Goal: Task Accomplishment & Management: Use online tool/utility

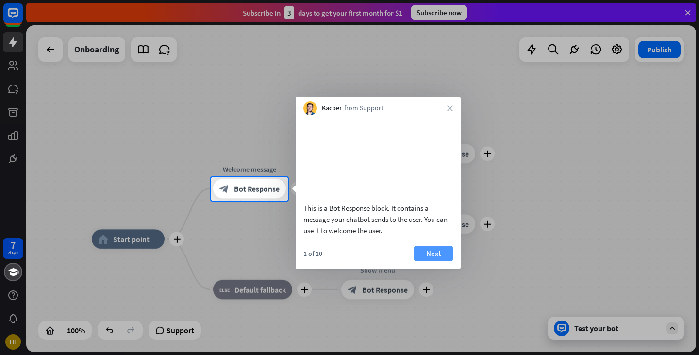
click at [437, 261] on button "Next" at bounding box center [433, 254] width 39 height 16
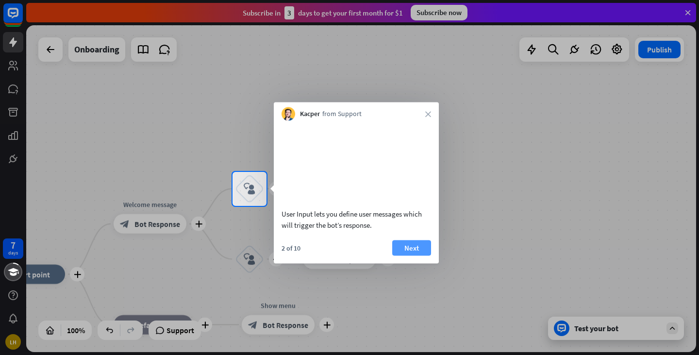
click at [419, 255] on button "Next" at bounding box center [411, 248] width 39 height 16
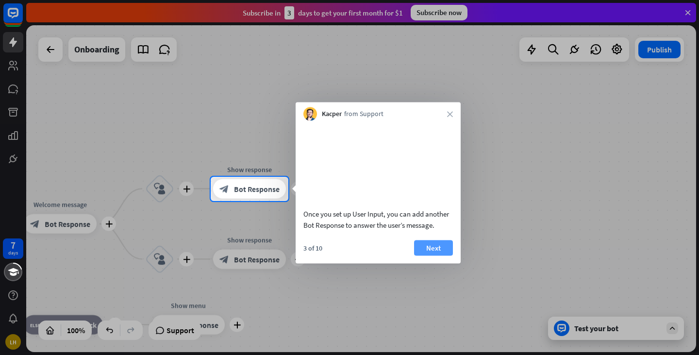
click at [421, 254] on button "Next" at bounding box center [433, 248] width 39 height 16
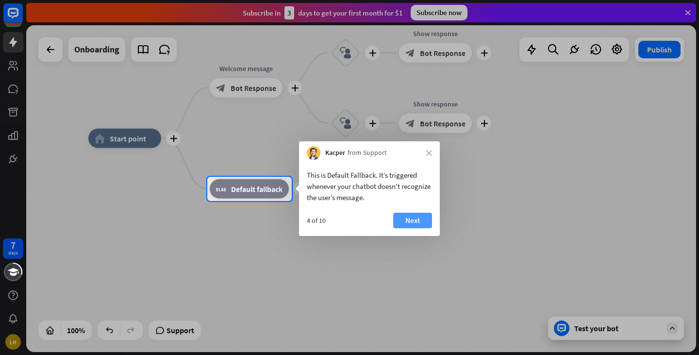
click at [417, 221] on button "Next" at bounding box center [412, 221] width 39 height 16
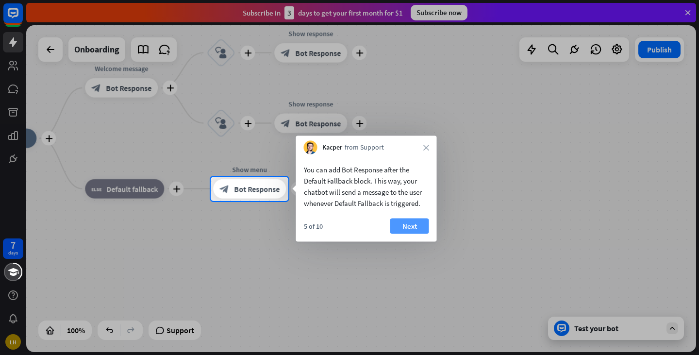
click at [417, 221] on button "Next" at bounding box center [409, 226] width 39 height 16
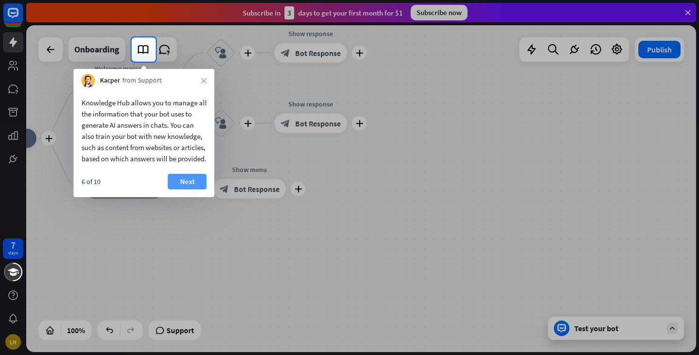
click at [197, 189] on button "Next" at bounding box center [187, 182] width 39 height 16
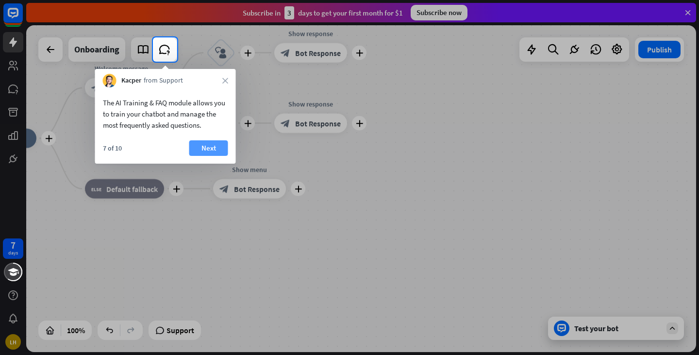
click at [200, 145] on button "Next" at bounding box center [208, 148] width 39 height 16
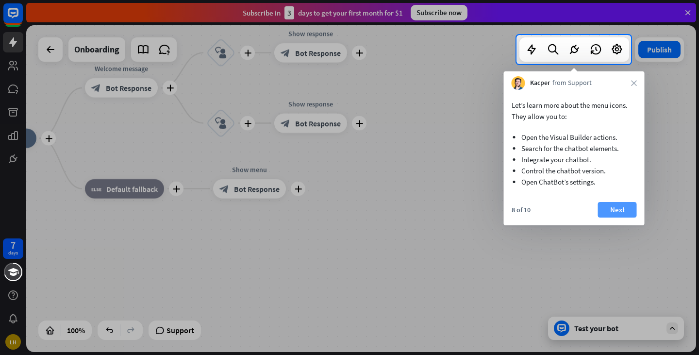
click at [625, 209] on button "Next" at bounding box center [617, 210] width 39 height 16
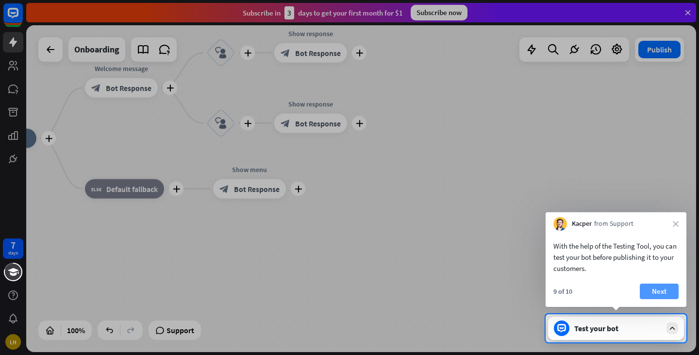
click at [674, 292] on button "Next" at bounding box center [659, 291] width 39 height 16
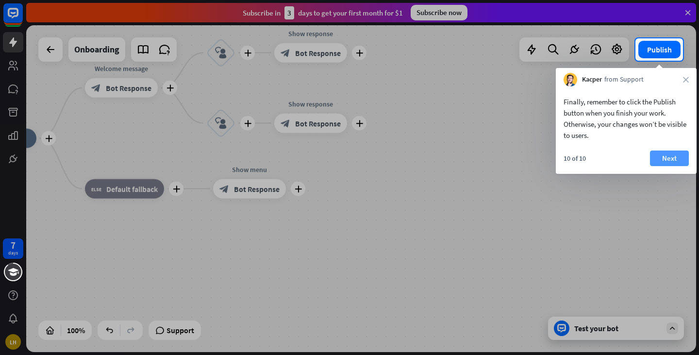
click at [666, 159] on button "Next" at bounding box center [669, 158] width 39 height 16
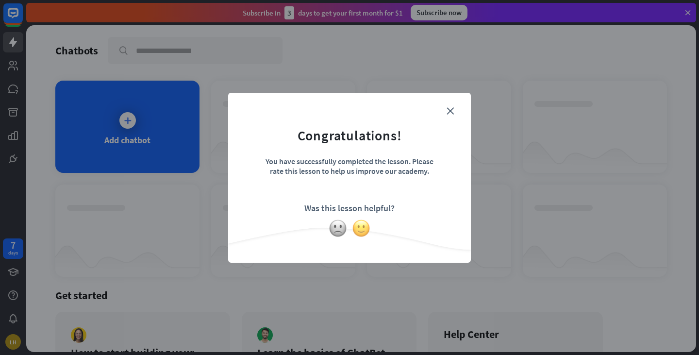
click at [360, 230] on img at bounding box center [361, 228] width 18 height 18
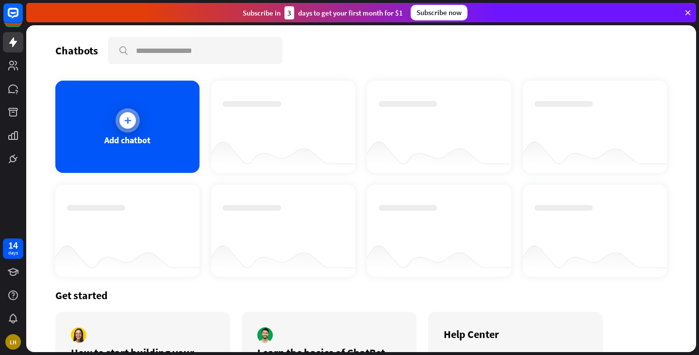
click at [118, 118] on div at bounding box center [128, 120] width 24 height 24
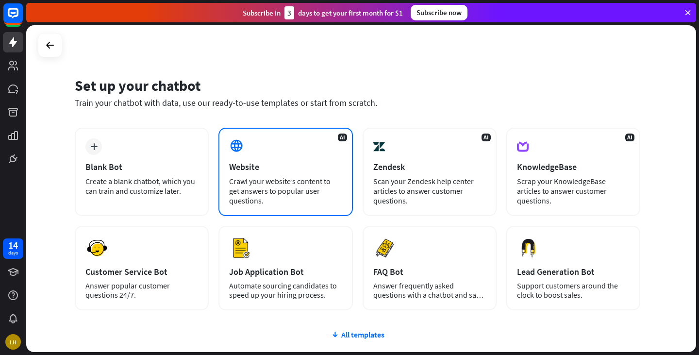
click at [280, 173] on div "AI Website Crawl your website’s content to get answers to popular user question…" at bounding box center [285, 172] width 134 height 88
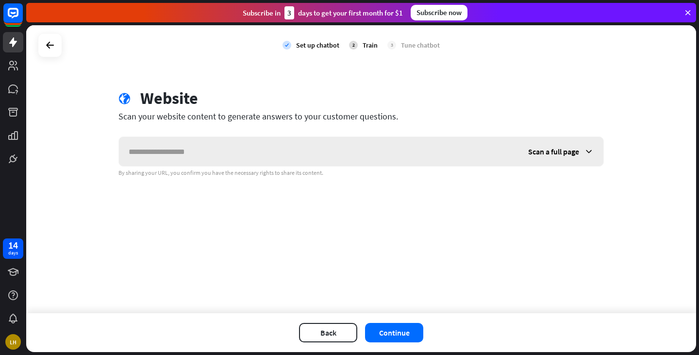
click at [272, 158] on input "text" at bounding box center [318, 151] width 399 height 29
type input "**********"
click at [385, 327] on button "Continue" at bounding box center [394, 332] width 58 height 19
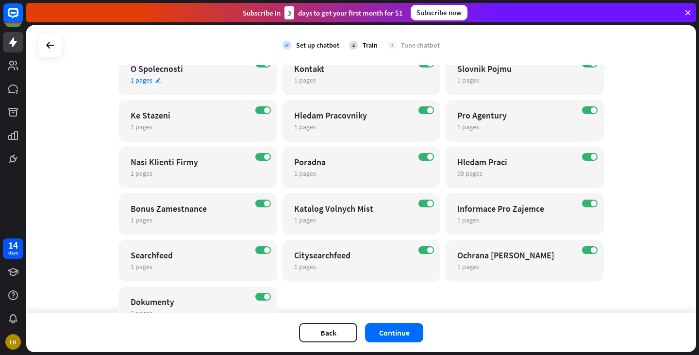
scroll to position [97, 0]
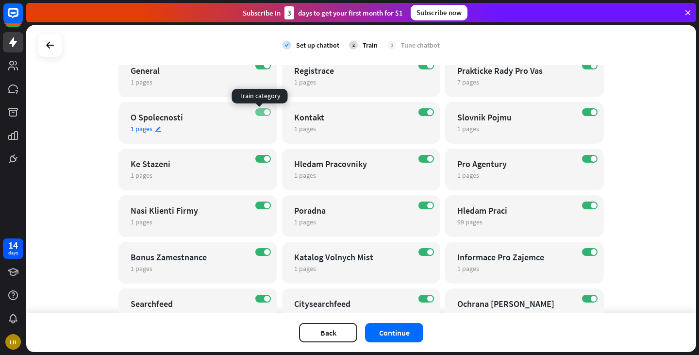
click at [265, 112] on span at bounding box center [267, 112] width 6 height 6
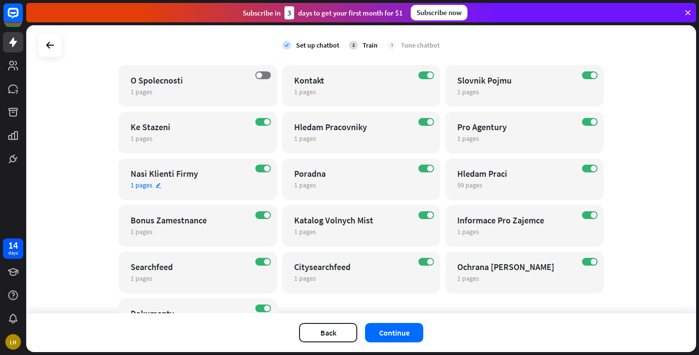
scroll to position [146, 0]
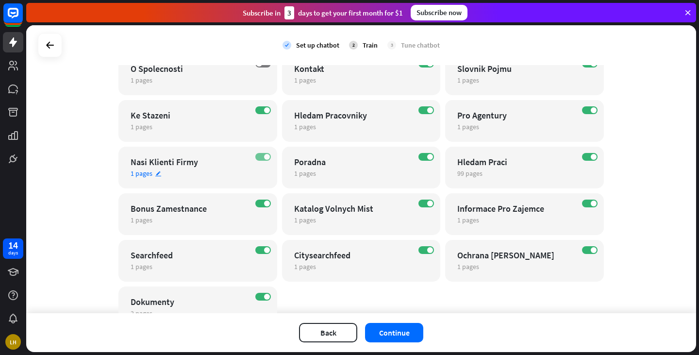
click at [264, 155] on span at bounding box center [267, 157] width 6 height 6
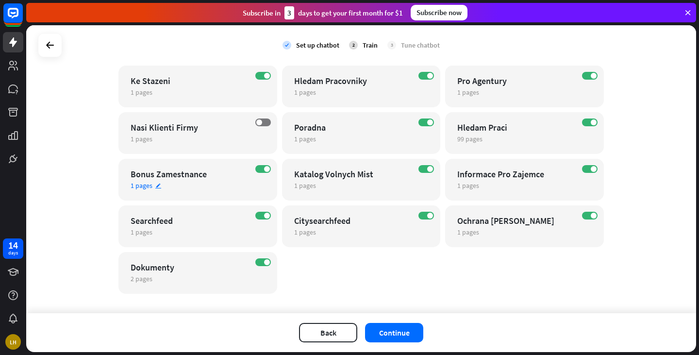
scroll to position [192, 0]
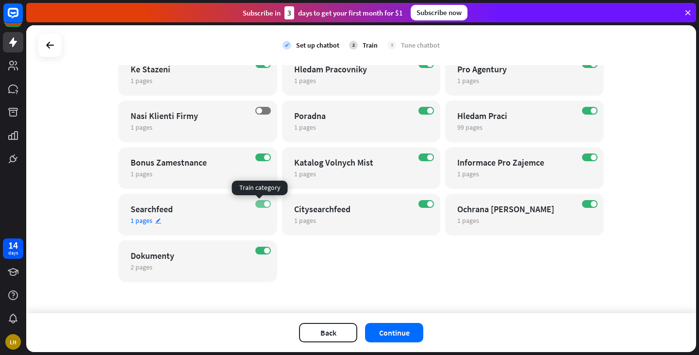
click at [264, 205] on span at bounding box center [267, 204] width 6 height 6
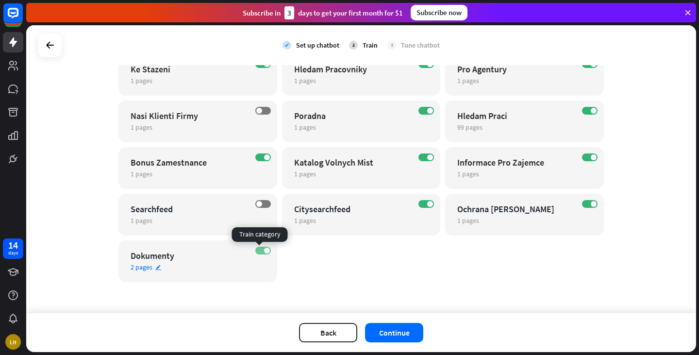
click at [264, 252] on span at bounding box center [267, 251] width 6 height 6
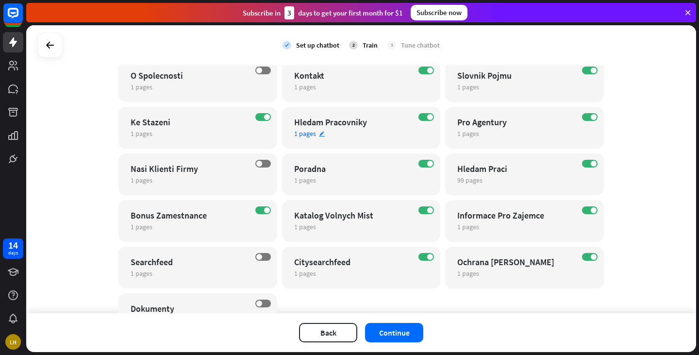
scroll to position [143, 0]
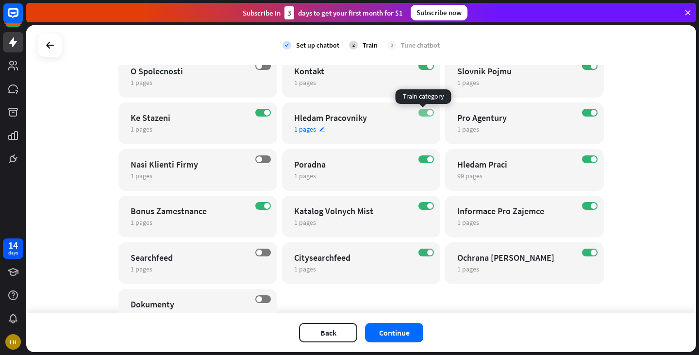
click at [420, 109] on label "ON" at bounding box center [426, 113] width 16 height 8
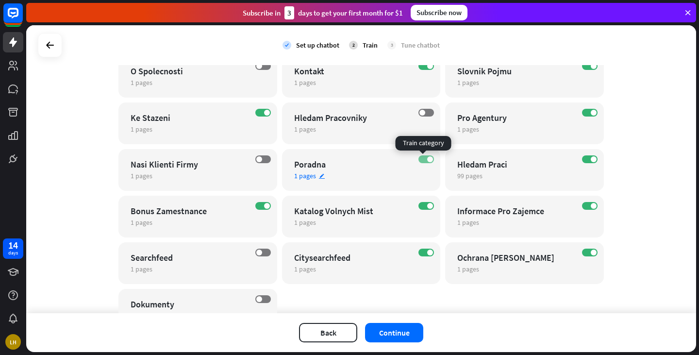
click at [427, 160] on span at bounding box center [430, 159] width 6 height 6
click at [422, 251] on label "ON" at bounding box center [426, 252] width 16 height 8
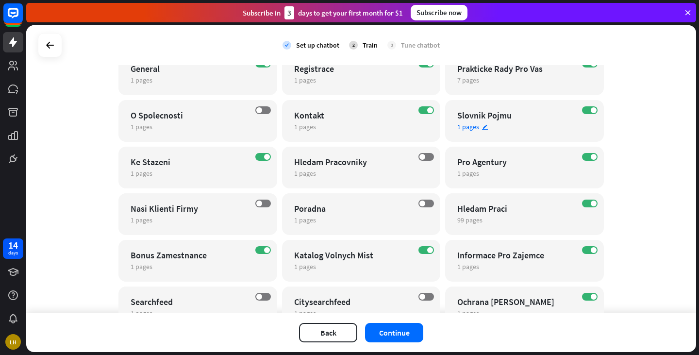
scroll to position [46, 0]
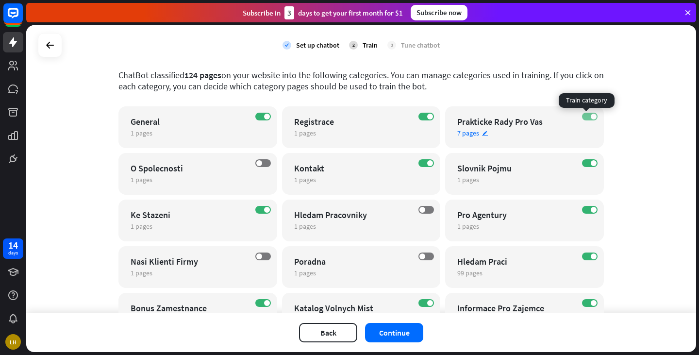
click at [584, 115] on label "ON" at bounding box center [590, 117] width 16 height 8
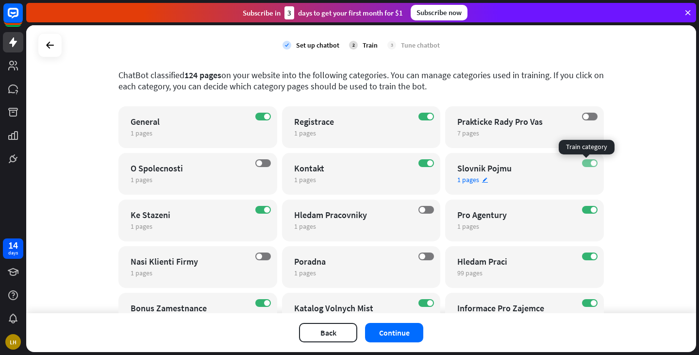
click at [591, 163] on span at bounding box center [594, 163] width 6 height 6
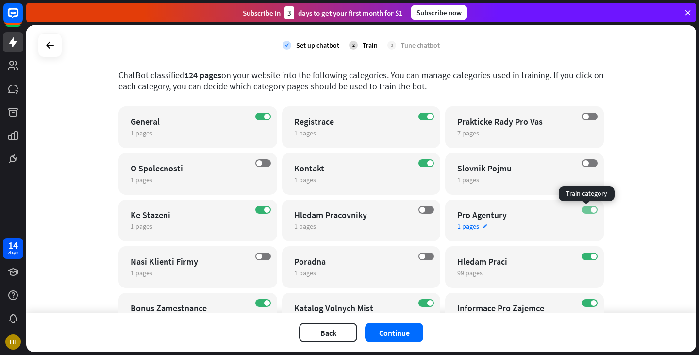
click at [591, 210] on span at bounding box center [594, 210] width 6 height 6
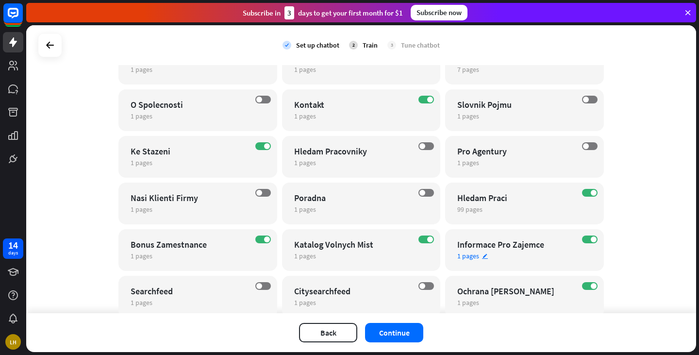
scroll to position [143, 0]
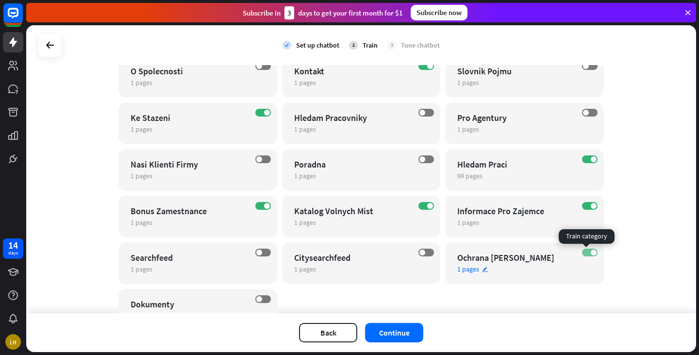
click at [586, 249] on label "ON" at bounding box center [590, 252] width 16 height 8
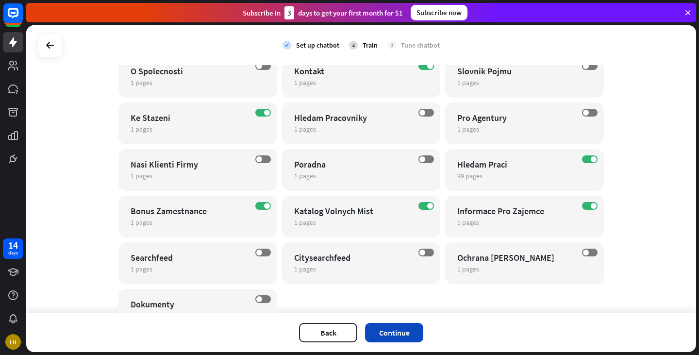
click at [391, 332] on button "Continue" at bounding box center [394, 332] width 58 height 19
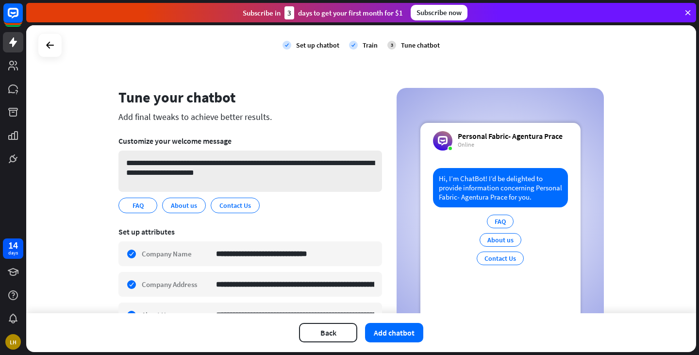
scroll to position [0, 0]
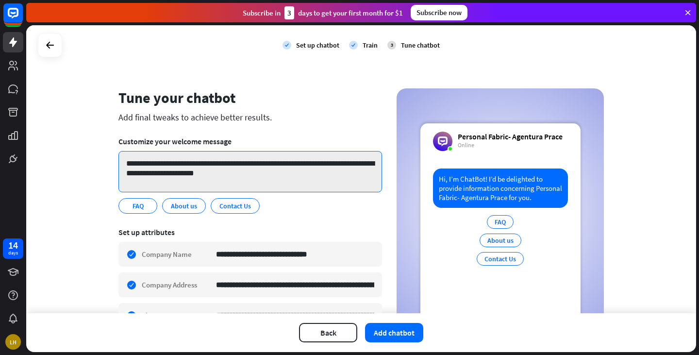
click at [237, 169] on textarea "**********" at bounding box center [250, 171] width 264 height 41
click at [115, 151] on span at bounding box center [115, 151] width 0 height 0
click at [166, 184] on button "Vyberte prosím" at bounding box center [140, 189] width 51 height 10
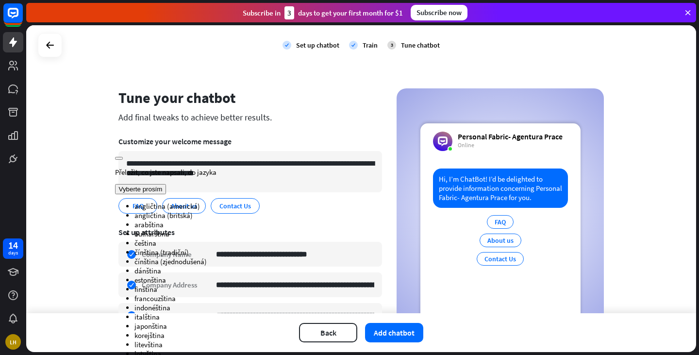
click at [289, 238] on li "čeština" at bounding box center [256, 242] width 244 height 9
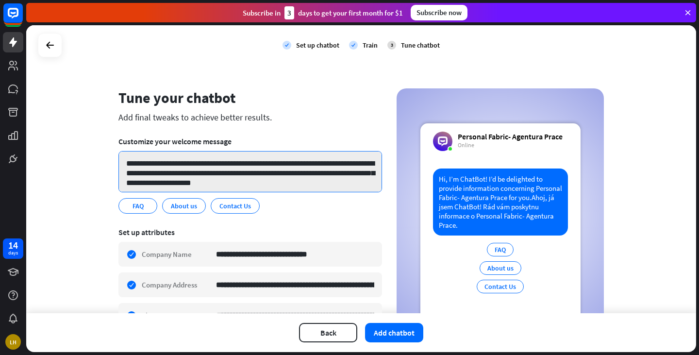
drag, startPoint x: 252, startPoint y: 170, endPoint x: 115, endPoint y: 159, distance: 138.3
click at [115, 159] on div "**********" at bounding box center [361, 275] width 509 height 374
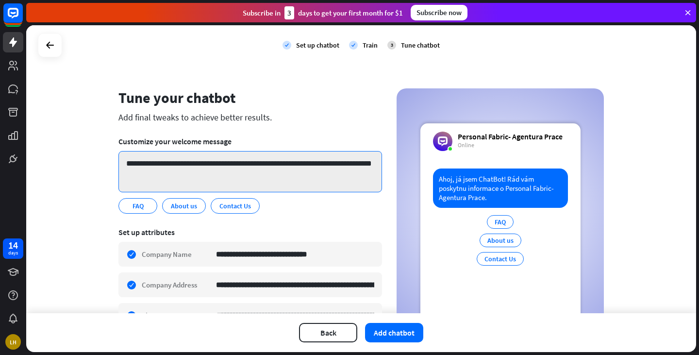
drag, startPoint x: 201, startPoint y: 172, endPoint x: 226, endPoint y: 164, distance: 26.2
click at [226, 161] on textarea "**********" at bounding box center [250, 171] width 264 height 41
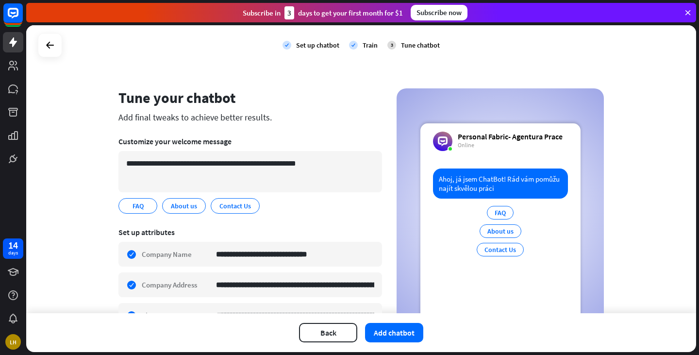
click at [651, 48] on div "check Set up chatbot check Train 3 Tune chatbot" at bounding box center [361, 45] width 670 height 40
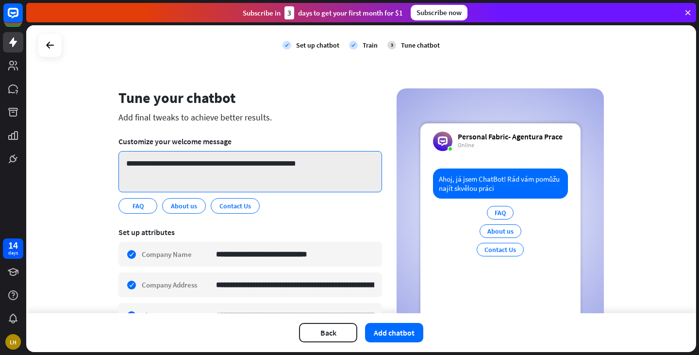
drag, startPoint x: 320, startPoint y: 161, endPoint x: 116, endPoint y: 164, distance: 203.8
click at [118, 163] on textarea "**********" at bounding box center [250, 171] width 264 height 41
paste textarea "**********"
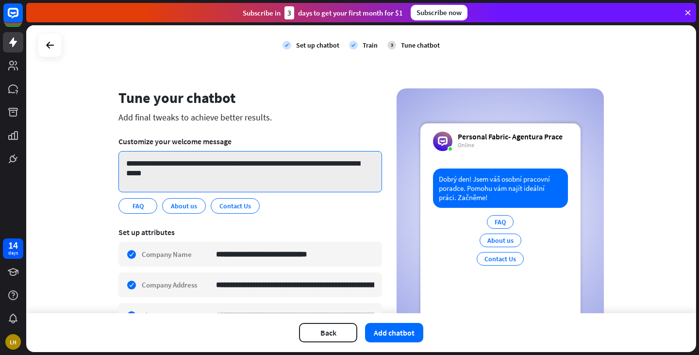
type textarea "**********"
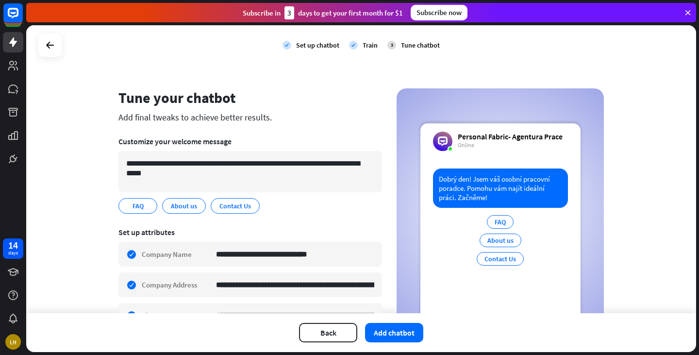
click at [275, 211] on div "FAQ edit About us edit Contact Us edit" at bounding box center [250, 206] width 264 height 16
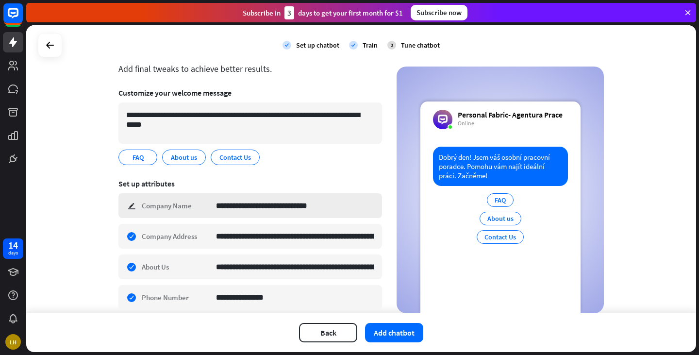
scroll to position [97, 0]
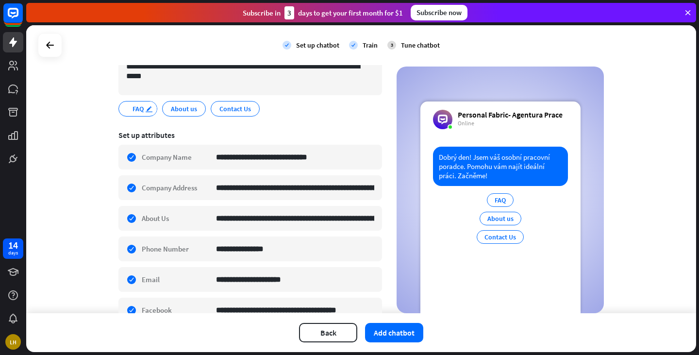
click at [147, 107] on icon "edit" at bounding box center [149, 108] width 8 height 7
click at [151, 125] on section "**********" at bounding box center [250, 244] width 264 height 242
click at [132, 106] on span "FAQ" at bounding box center [138, 108] width 13 height 11
click at [180, 107] on span "About us" at bounding box center [184, 108] width 28 height 11
click at [248, 106] on icon "edit" at bounding box center [252, 108] width 8 height 7
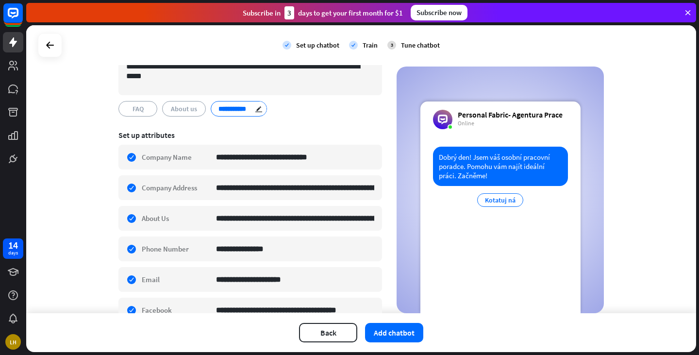
click at [221, 107] on input "**********" at bounding box center [237, 108] width 38 height 9
click at [231, 108] on input "**********" at bounding box center [239, 108] width 43 height 9
type input "**********"
click at [395, 328] on button "Add chatbot" at bounding box center [394, 332] width 58 height 19
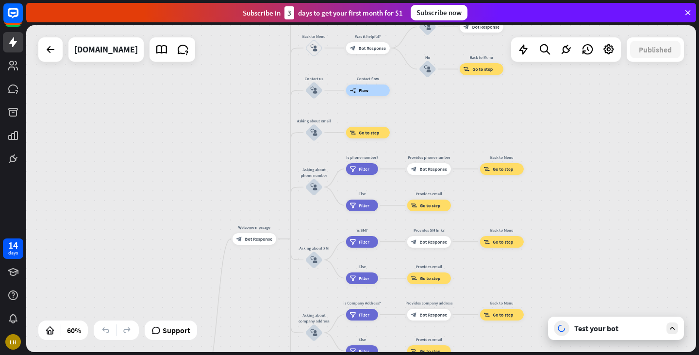
drag, startPoint x: 275, startPoint y: 136, endPoint x: 250, endPoint y: 314, distance: 179.8
click at [250, 317] on div "home_2 Start point Welcome message block_bot_response Bot Response About us blo…" at bounding box center [361, 188] width 670 height 327
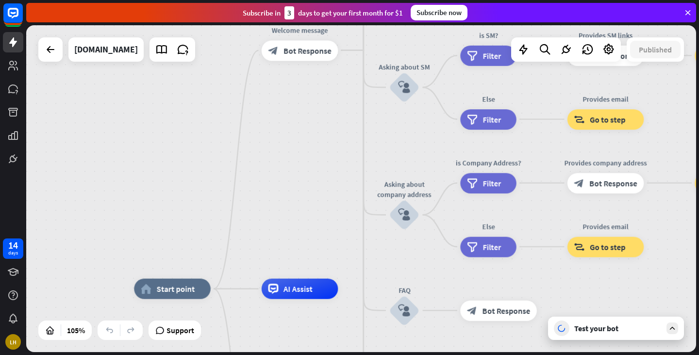
drag, startPoint x: 276, startPoint y: 300, endPoint x: 299, endPoint y: 111, distance: 191.2
click at [299, 110] on div "home_2 Start point Welcome message block_bot_response Bot Response About us blo…" at bounding box center [361, 188] width 670 height 327
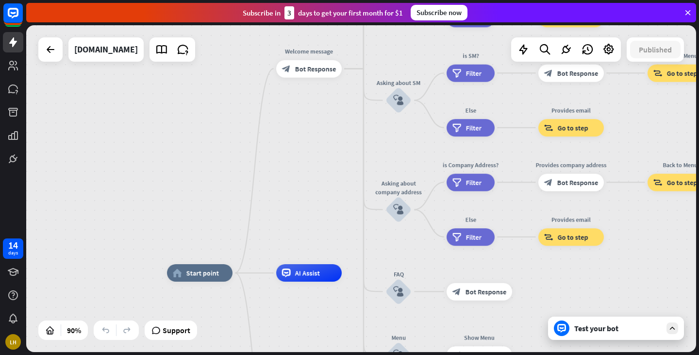
click at [585, 329] on div "Test your bot" at bounding box center [617, 328] width 87 height 10
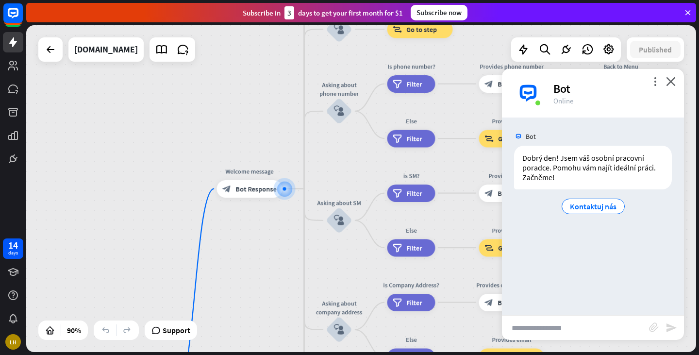
click at [551, 326] on input "text" at bounding box center [575, 327] width 147 height 24
type input "**********"
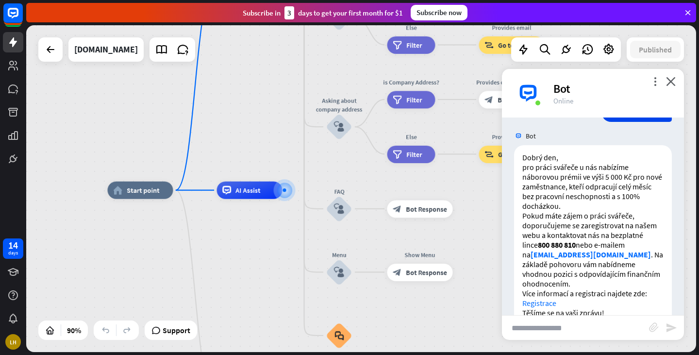
scroll to position [139, 0]
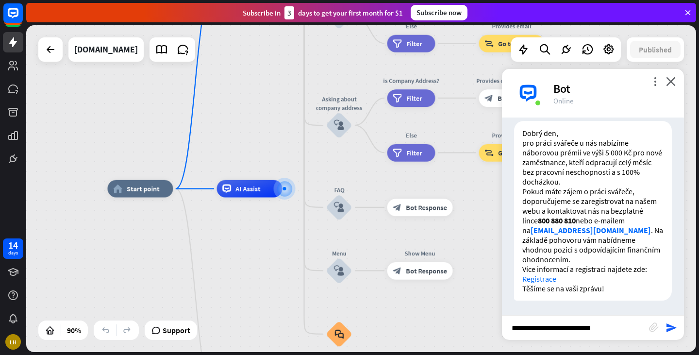
type input "**********"
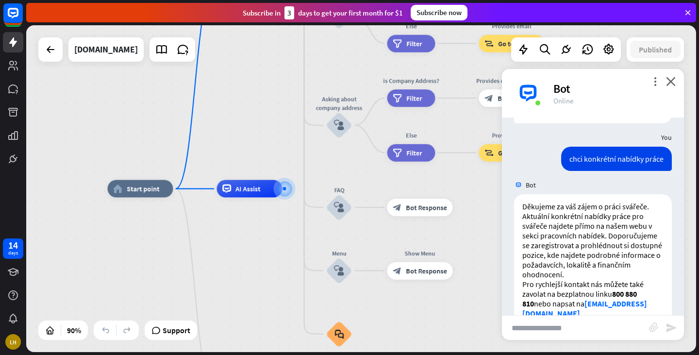
scroll to position [361, 0]
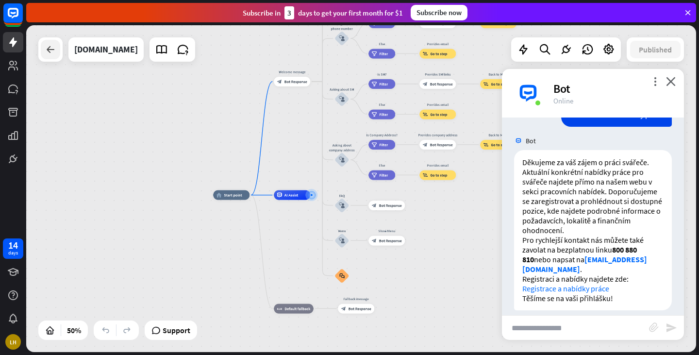
click at [50, 52] on icon at bounding box center [51, 50] width 12 height 12
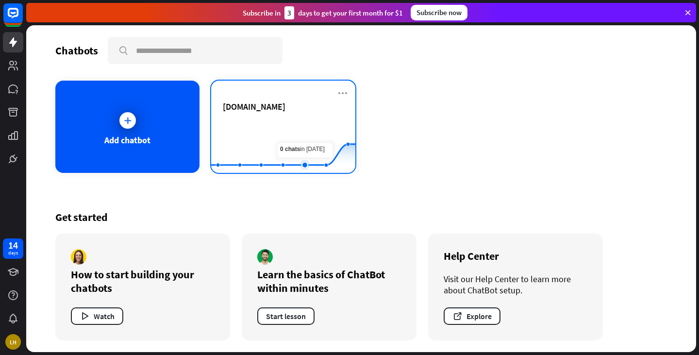
click at [312, 139] on rect at bounding box center [283, 148] width 144 height 61
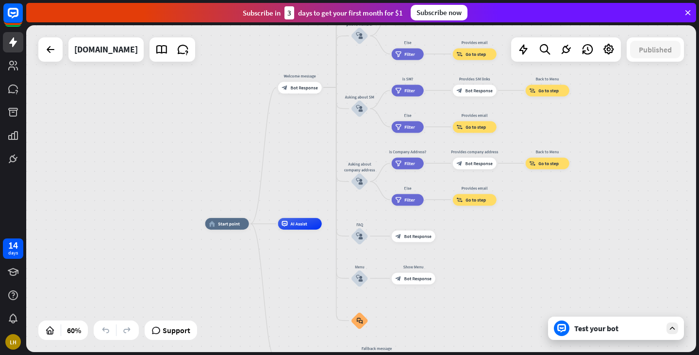
drag, startPoint x: 550, startPoint y: 216, endPoint x: 513, endPoint y: 265, distance: 61.3
click at [516, 267] on div "home_2 Start point Welcome message block_bot_response Bot Response About us blo…" at bounding box center [406, 322] width 402 height 196
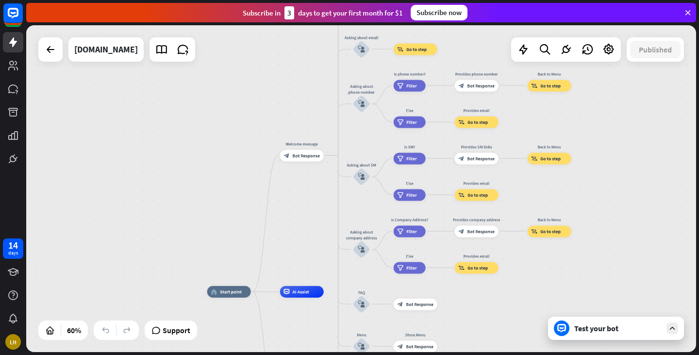
drag, startPoint x: 304, startPoint y: 123, endPoint x: 307, endPoint y: 191, distance: 68.0
click at [307, 191] on div "home_2 Start point Welcome message block_bot_response Bot Response About us blo…" at bounding box center [361, 188] width 670 height 327
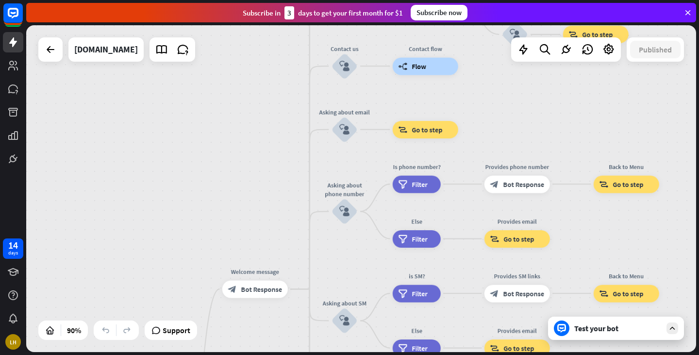
drag, startPoint x: 286, startPoint y: 100, endPoint x: 253, endPoint y: 212, distance: 116.4
click at [253, 212] on div "home_2 Start point Welcome message block_bot_response Bot Response About us blo…" at bounding box center [361, 188] width 670 height 327
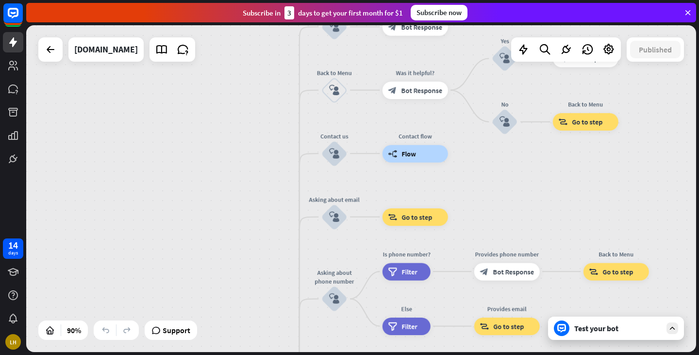
drag, startPoint x: 269, startPoint y: 187, endPoint x: 262, endPoint y: 225, distance: 38.9
click at [262, 225] on div "home_2 Start point Welcome message block_bot_response Bot Response About us blo…" at bounding box center [361, 188] width 670 height 327
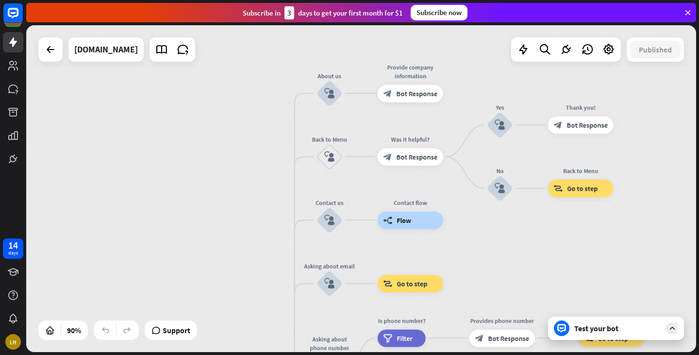
drag, startPoint x: 274, startPoint y: 143, endPoint x: 270, endPoint y: 208, distance: 65.2
click at [270, 208] on div "home_2 Start point Welcome message block_bot_response Bot Response About us blo…" at bounding box center [361, 188] width 670 height 327
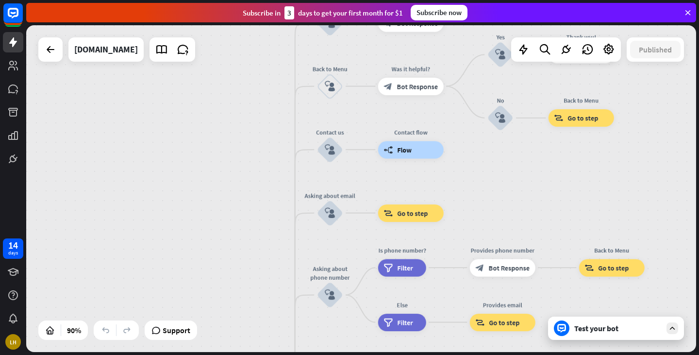
drag, startPoint x: 277, startPoint y: 219, endPoint x: 278, endPoint y: 125, distance: 93.7
click at [278, 118] on div "home_2 Start point Welcome message block_bot_response Bot Response About us blo…" at bounding box center [361, 188] width 670 height 327
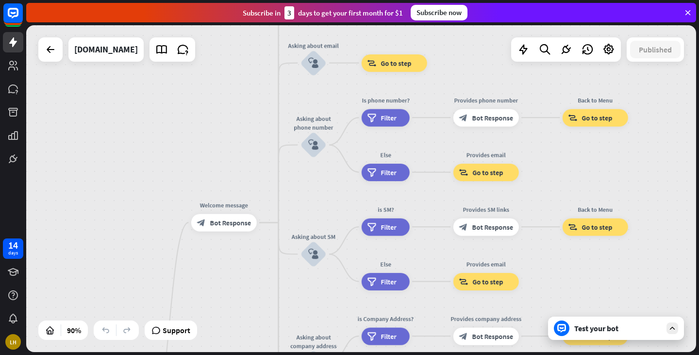
drag, startPoint x: 270, startPoint y: 165, endPoint x: 259, endPoint y: 85, distance: 79.9
click at [259, 84] on div "home_2 Start point Welcome message block_bot_response Bot Response About us blo…" at bounding box center [361, 188] width 670 height 327
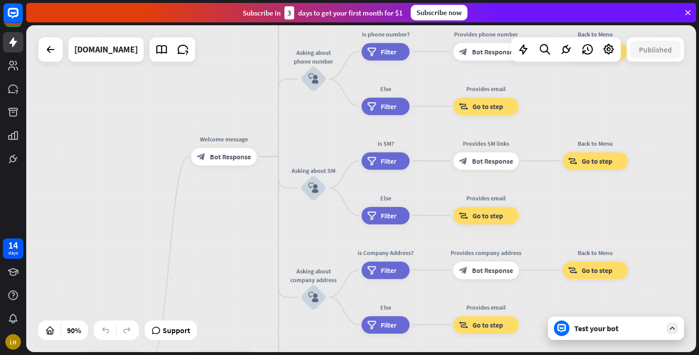
drag, startPoint x: 265, startPoint y: 158, endPoint x: 265, endPoint y: 60, distance: 98.0
click at [265, 59] on div "home_2 Start point Welcome message block_bot_response Bot Response About us blo…" at bounding box center [361, 188] width 670 height 327
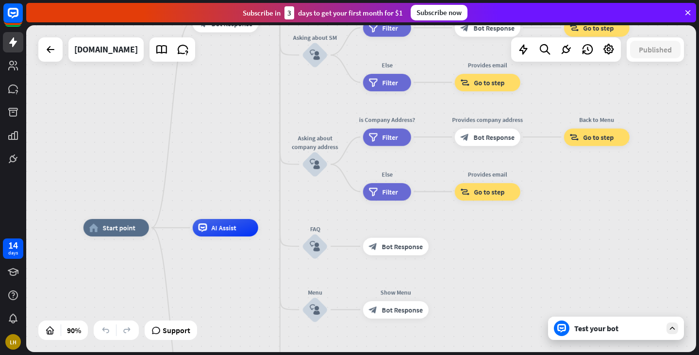
drag, startPoint x: 267, startPoint y: 191, endPoint x: 264, endPoint y: 112, distance: 79.2
click at [268, 91] on div "home_2 Start point Welcome message block_bot_response Bot Response About us blo…" at bounding box center [361, 188] width 670 height 327
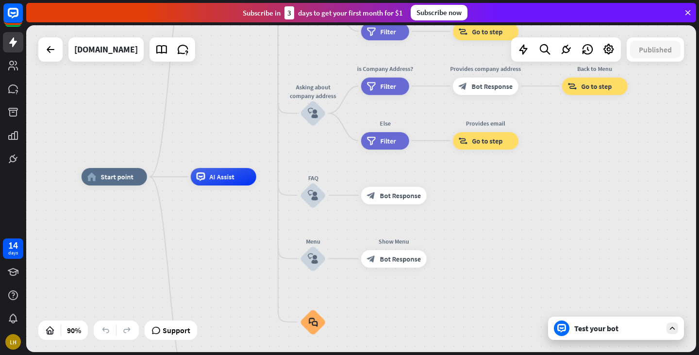
drag, startPoint x: 268, startPoint y: 181, endPoint x: 266, endPoint y: 131, distance: 50.5
click at [266, 131] on div "home_2 Start point Welcome message block_bot_response Bot Response About us blo…" at bounding box center [361, 188] width 670 height 327
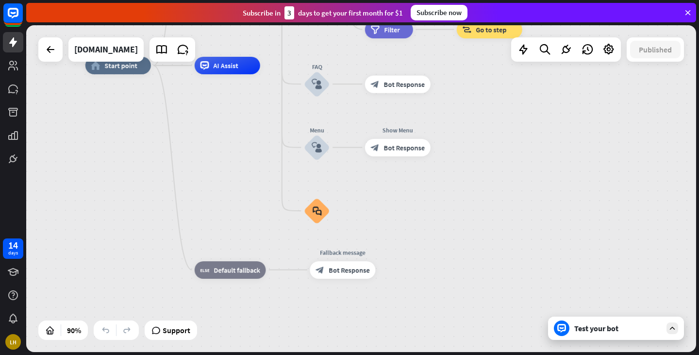
drag, startPoint x: 268, startPoint y: 238, endPoint x: 286, endPoint y: 207, distance: 35.5
click at [286, 207] on div "home_2 Start point Welcome message block_bot_response Bot Response About us blo…" at bounding box center [386, 213] width 603 height 294
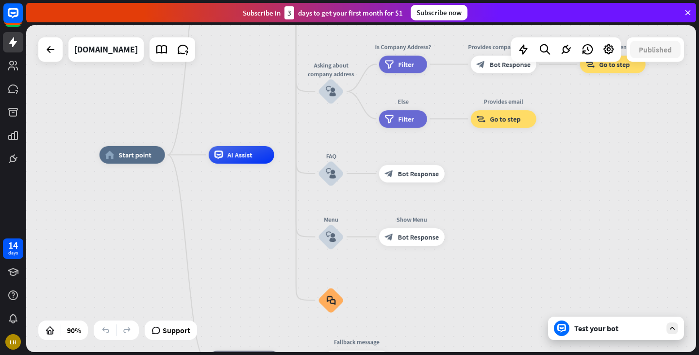
drag, startPoint x: 281, startPoint y: 237, endPoint x: 283, endPoint y: 264, distance: 27.2
click at [283, 264] on div "home_2 Start point Welcome message block_bot_response Bot Response About us blo…" at bounding box center [400, 302] width 603 height 294
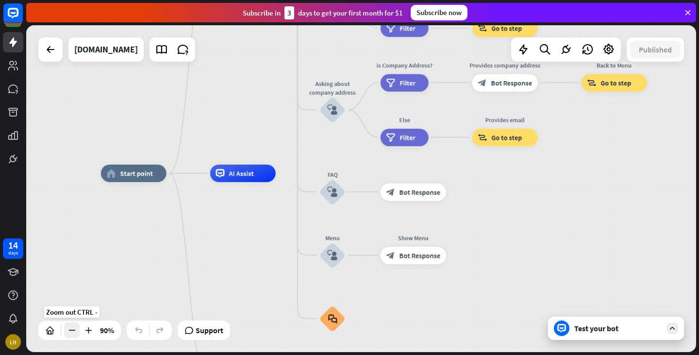
click at [69, 329] on icon at bounding box center [72, 330] width 10 height 10
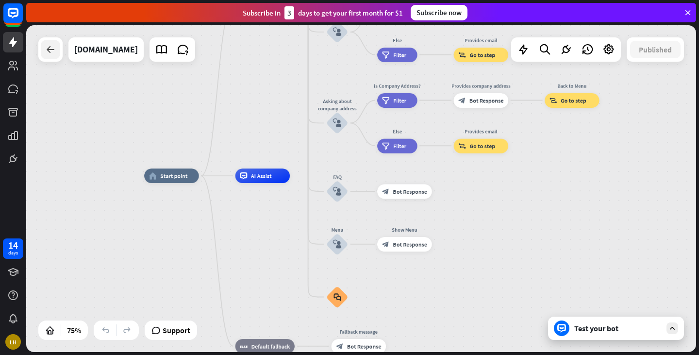
click at [51, 49] on icon at bounding box center [51, 50] width 12 height 12
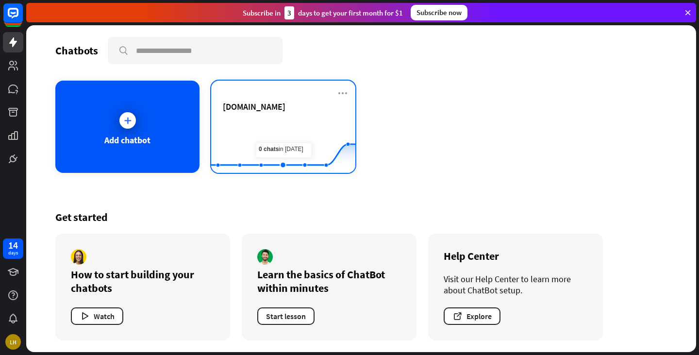
click at [281, 123] on icon at bounding box center [283, 123] width 173 height 0
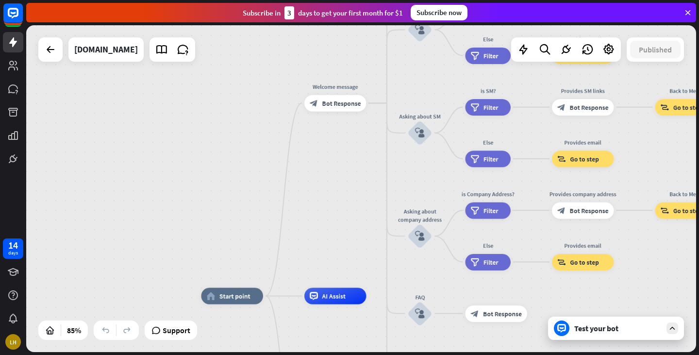
drag, startPoint x: 566, startPoint y: 197, endPoint x: 576, endPoint y: 302, distance: 105.8
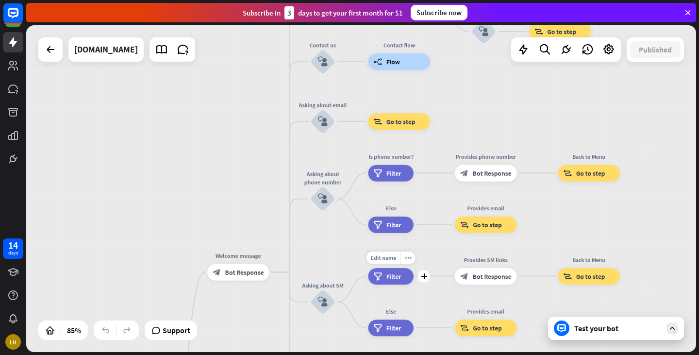
drag, startPoint x: 528, startPoint y: 129, endPoint x: 430, endPoint y: 298, distance: 195.7
click at [430, 298] on div "home_2 Start point Welcome message block_bot_response Bot Response About us blo…" at bounding box center [361, 188] width 670 height 327
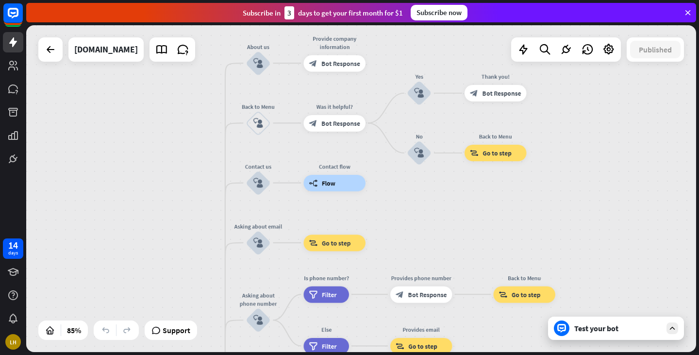
drag, startPoint x: 496, startPoint y: 129, endPoint x: 433, endPoint y: 249, distance: 136.1
click at [433, 249] on div "home_2 Start point Welcome message block_bot_response Bot Response About us blo…" at bounding box center [361, 188] width 670 height 327
click at [263, 245] on div "block_user_input" at bounding box center [258, 242] width 25 height 25
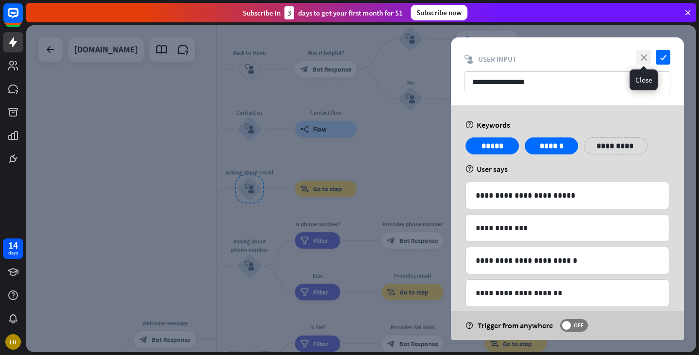
click at [643, 51] on icon "close" at bounding box center [643, 57] width 15 height 15
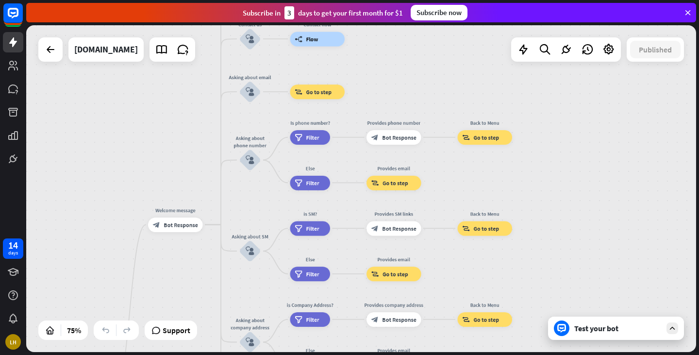
drag, startPoint x: 223, startPoint y: 209, endPoint x: 223, endPoint y: 72, distance: 136.9
click at [223, 72] on div "home_2 Start point Welcome message block_bot_response Bot Response About us blo…" at bounding box center [361, 188] width 670 height 327
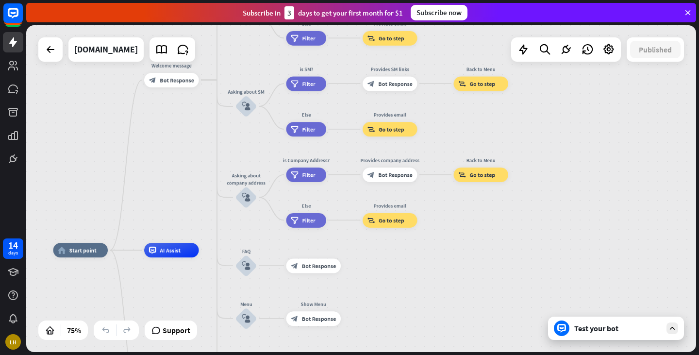
drag, startPoint x: 212, startPoint y: 230, endPoint x: 209, endPoint y: 123, distance: 107.3
click at [209, 122] on div "home_2 Start point Welcome message block_bot_response Bot Response About us blo…" at bounding box center [361, 188] width 670 height 327
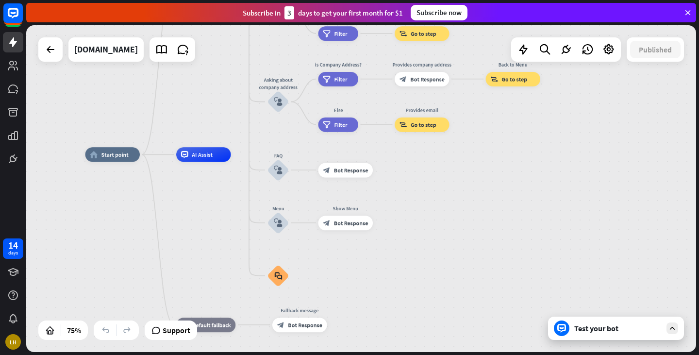
drag, startPoint x: 194, startPoint y: 194, endPoint x: 226, endPoint y: 112, distance: 87.9
click at [226, 112] on div "home_2 Start point Welcome message block_bot_response Bot Response About us blo…" at bounding box center [361, 188] width 670 height 327
click at [280, 219] on icon "block_user_input" at bounding box center [278, 222] width 9 height 9
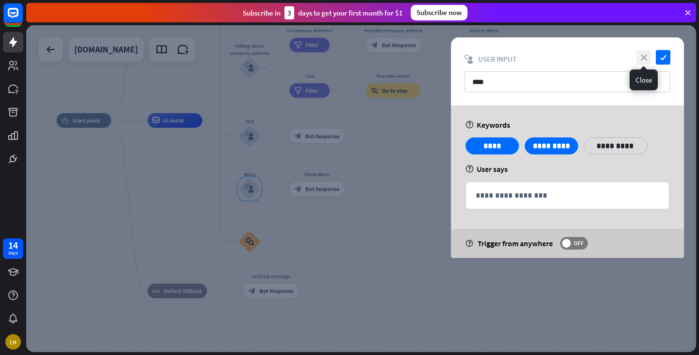
click at [642, 55] on icon "close" at bounding box center [643, 57] width 15 height 15
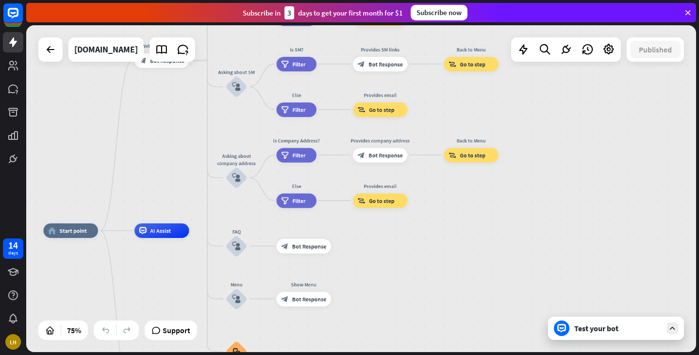
drag, startPoint x: 205, startPoint y: 152, endPoint x: 193, endPoint y: 239, distance: 88.3
click at [191, 262] on div "home_2 Start point Welcome message block_bot_response Bot Response About us blo…" at bounding box center [295, 353] width 502 height 245
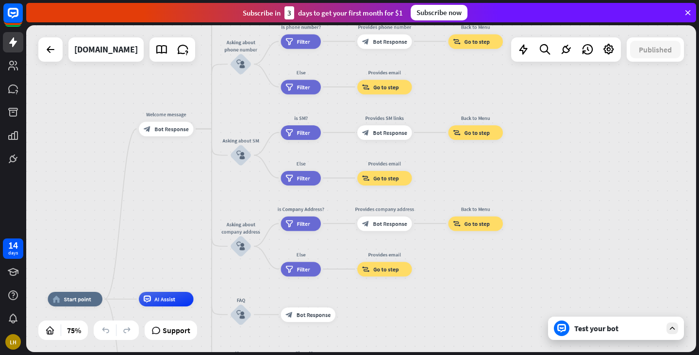
drag, startPoint x: 194, startPoint y: 134, endPoint x: 201, endPoint y: 246, distance: 111.9
click at [201, 246] on div "home_2 Start point Welcome message block_bot_response Bot Response About us blo…" at bounding box center [361, 188] width 670 height 327
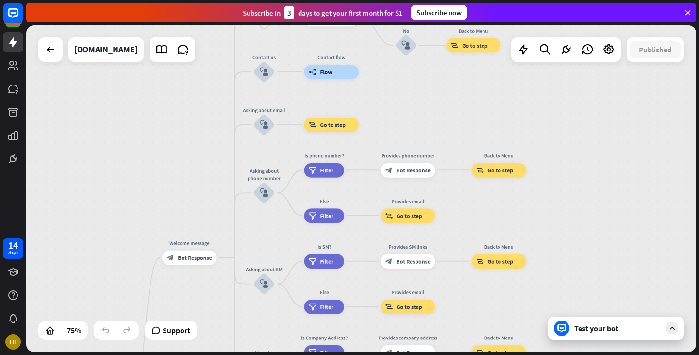
drag, startPoint x: 178, startPoint y: 228, endPoint x: 198, endPoint y: 303, distance: 77.9
click at [198, 315] on div "home_2 Start point Welcome message block_bot_response Bot Response About us blo…" at bounding box center [361, 188] width 670 height 327
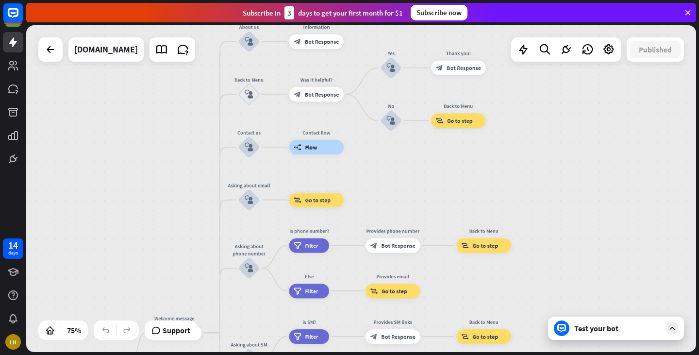
drag, startPoint x: 213, startPoint y: 187, endPoint x: 200, endPoint y: 259, distance: 72.5
click at [200, 259] on div "home_2 Start point Welcome message block_bot_response Bot Response About us blo…" at bounding box center [361, 188] width 670 height 327
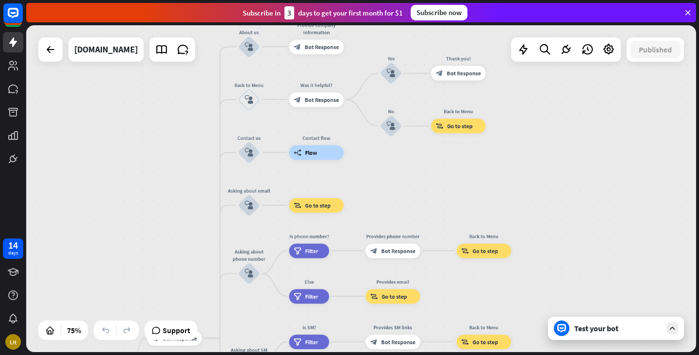
drag, startPoint x: 199, startPoint y: 200, endPoint x: 203, endPoint y: 241, distance: 41.0
click at [203, 241] on div "home_2 Start point Welcome message block_bot_response Bot Response About us blo…" at bounding box center [361, 188] width 670 height 327
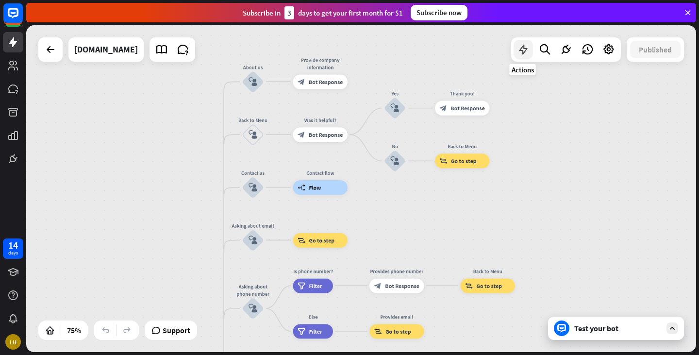
click at [524, 47] on icon at bounding box center [523, 49] width 13 height 13
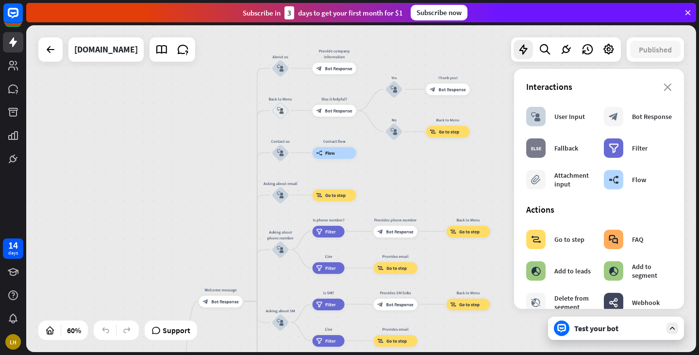
drag, startPoint x: 401, startPoint y: 215, endPoint x: 389, endPoint y: 185, distance: 32.0
click at [387, 184] on div "home_2 Start point Welcome message block_bot_response Bot Response About us blo…" at bounding box center [361, 188] width 670 height 327
click at [687, 10] on icon at bounding box center [687, 12] width 9 height 9
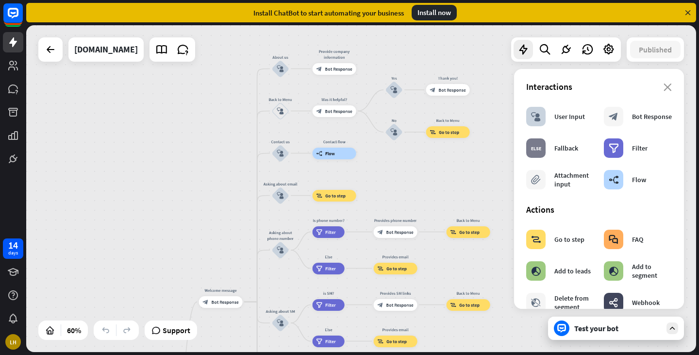
click at [685, 9] on icon at bounding box center [687, 12] width 9 height 9
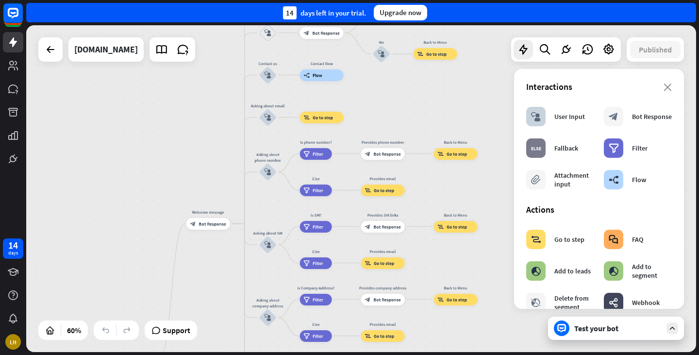
drag, startPoint x: 145, startPoint y: 197, endPoint x: 133, endPoint y: 111, distance: 86.7
click at [133, 111] on div "home_2 Start point Welcome message block_bot_response Bot Response About us blo…" at bounding box center [361, 188] width 670 height 327
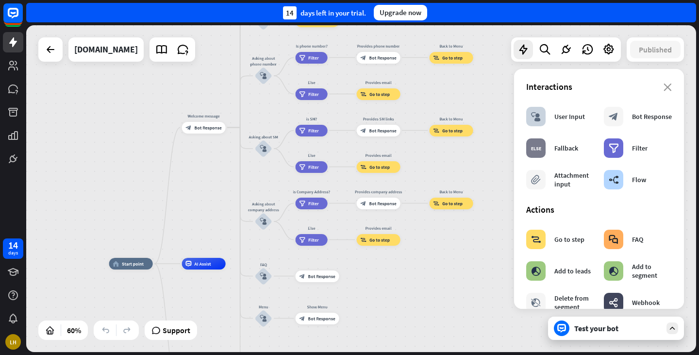
drag, startPoint x: 136, startPoint y: 183, endPoint x: 130, endPoint y: 93, distance: 90.5
click at [131, 92] on div "home_2 Start point Welcome message block_bot_response Bot Response About us blo…" at bounding box center [361, 188] width 670 height 327
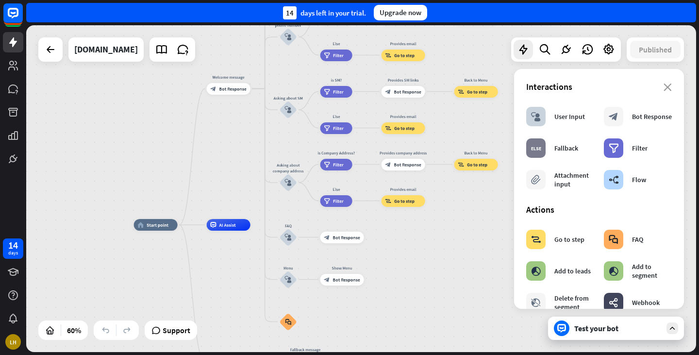
drag, startPoint x: 109, startPoint y: 200, endPoint x: 154, endPoint y: 123, distance: 90.1
click at [154, 123] on div "home_2 Start point Welcome message block_bot_response Bot Response About us blo…" at bounding box center [361, 188] width 670 height 327
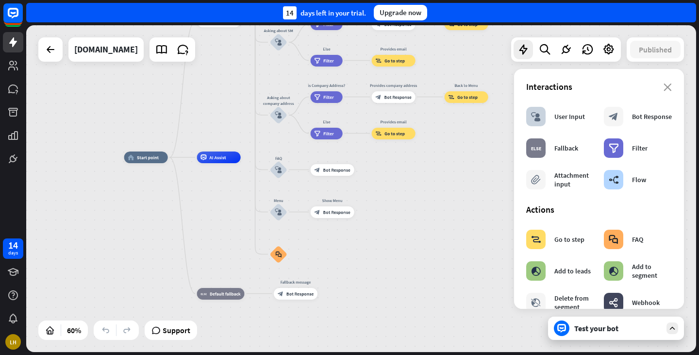
drag, startPoint x: 158, startPoint y: 128, endPoint x: 124, endPoint y: 105, distance: 41.6
click at [124, 104] on div "home_2 Start point Welcome message block_bot_response Bot Response About us blo…" at bounding box center [361, 188] width 670 height 327
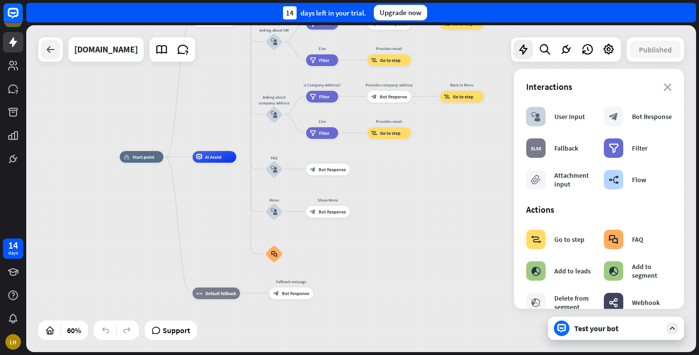
click at [54, 52] on icon at bounding box center [51, 50] width 12 height 12
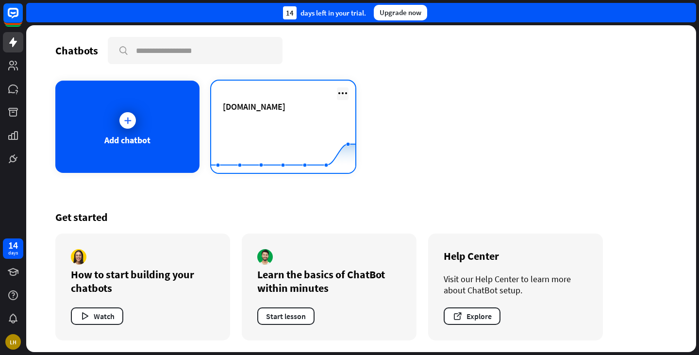
click at [345, 93] on icon at bounding box center [343, 93] width 12 height 12
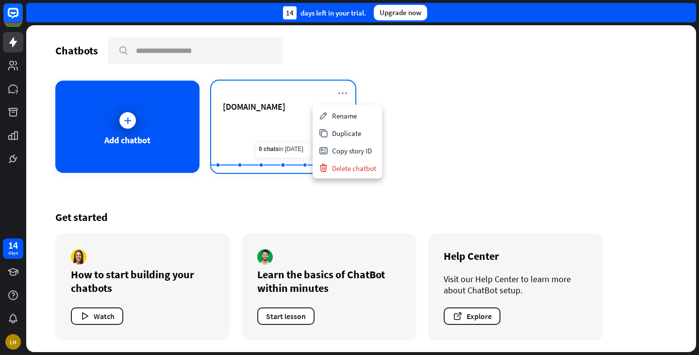
click at [283, 120] on rect at bounding box center [283, 148] width 144 height 61
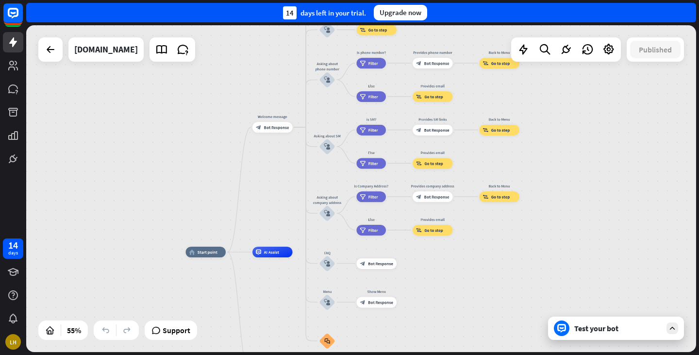
drag, startPoint x: 265, startPoint y: 132, endPoint x: 243, endPoint y: 201, distance: 72.4
click at [243, 201] on div "home_2 Start point Welcome message block_bot_response Bot Response About us blo…" at bounding box center [361, 188] width 670 height 327
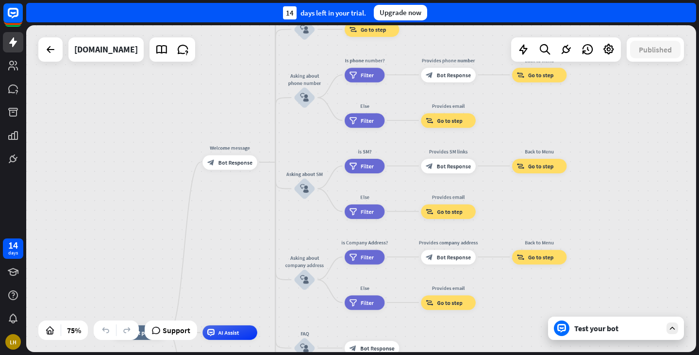
drag, startPoint x: 284, startPoint y: 152, endPoint x: 205, endPoint y: 241, distance: 118.9
click at [205, 241] on div "home_2 Start point Welcome message block_bot_response Bot Response About us blo…" at bounding box center [361, 188] width 670 height 327
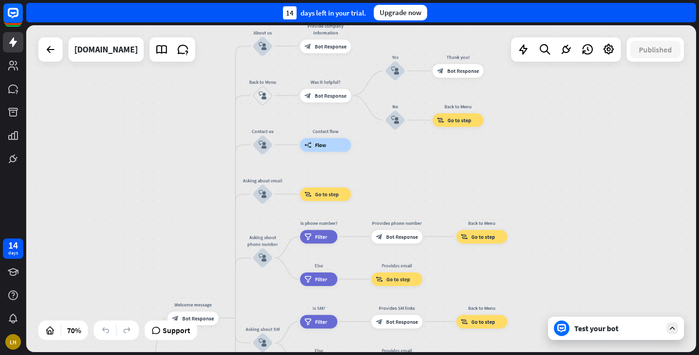
drag, startPoint x: 217, startPoint y: 132, endPoint x: 220, endPoint y: 230, distance: 98.1
click at [215, 233] on div "home_2 Start point Welcome message block_bot_response Bot Response About us blo…" at bounding box center [361, 188] width 670 height 327
click at [459, 121] on span "Go to step" at bounding box center [459, 119] width 24 height 7
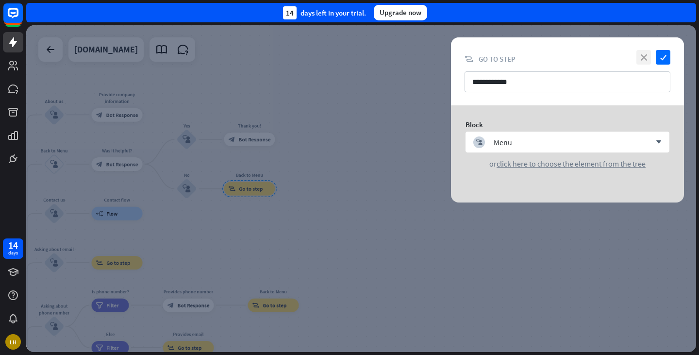
click at [644, 56] on icon "close" at bounding box center [643, 57] width 15 height 15
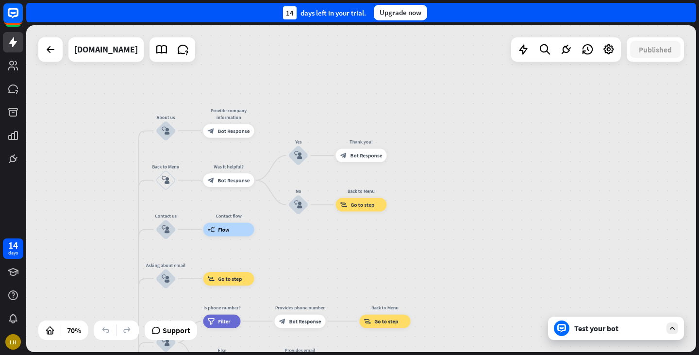
drag, startPoint x: 318, startPoint y: 160, endPoint x: 463, endPoint y: 167, distance: 144.3
click at [474, 173] on div "home_2 Start point Welcome message block_bot_response Bot Response About us blo…" at bounding box center [361, 188] width 670 height 327
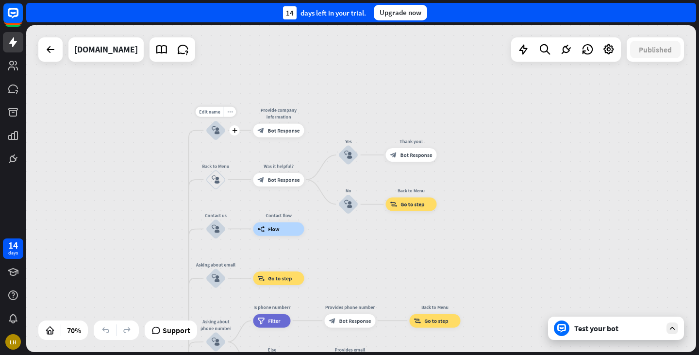
click at [232, 109] on icon "more_horiz" at bounding box center [229, 111] width 5 height 5
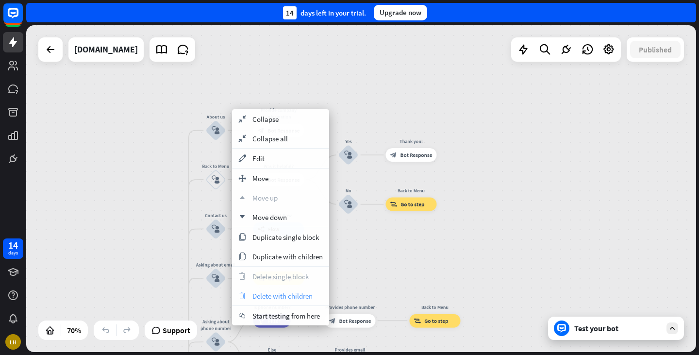
click at [278, 296] on span "Delete with children" at bounding box center [282, 295] width 60 height 9
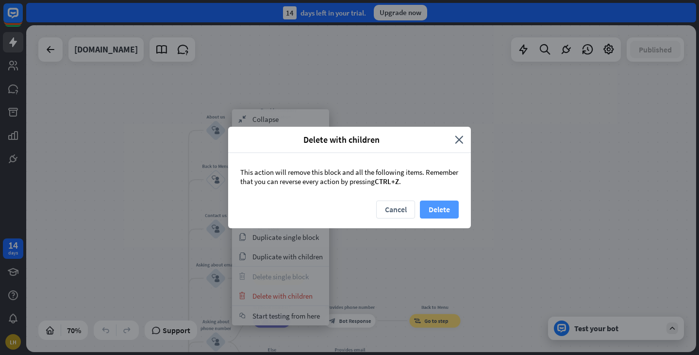
click at [444, 205] on button "Delete" at bounding box center [439, 209] width 39 height 18
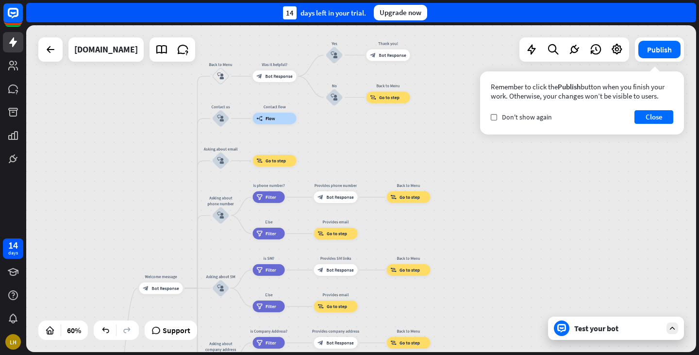
drag, startPoint x: 120, startPoint y: 206, endPoint x: 141, endPoint y: 100, distance: 107.8
click at [141, 100] on div "home_2 Start point Welcome message block_bot_response Bot Response Back to Menu…" at bounding box center [361, 188] width 670 height 327
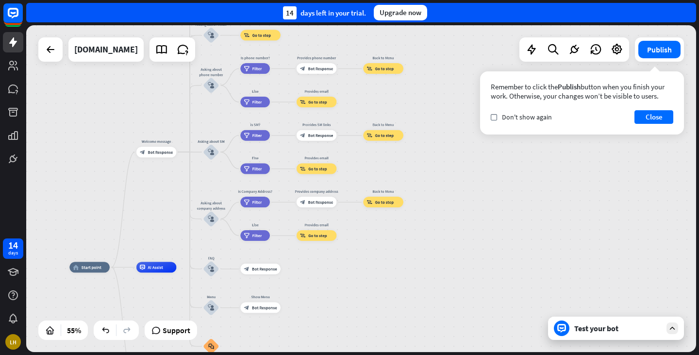
drag, startPoint x: 186, startPoint y: 223, endPoint x: 177, endPoint y: 122, distance: 101.8
click at [177, 122] on div "home_2 Start point Welcome message block_bot_response Bot Response Back to Menu…" at bounding box center [361, 188] width 670 height 327
click at [617, 332] on div "Test your bot" at bounding box center [617, 328] width 87 height 10
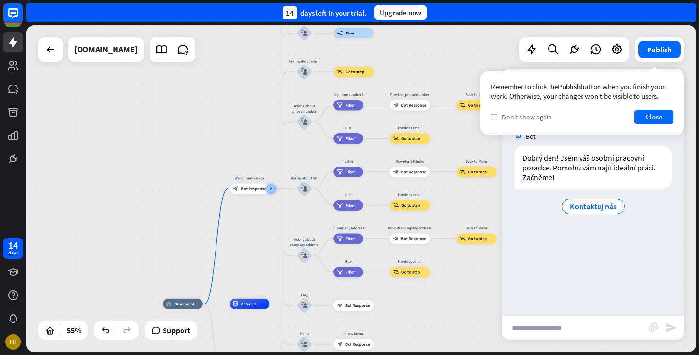
click at [492, 114] on label "check" at bounding box center [494, 117] width 6 height 6
click at [648, 112] on button "Close" at bounding box center [653, 117] width 39 height 14
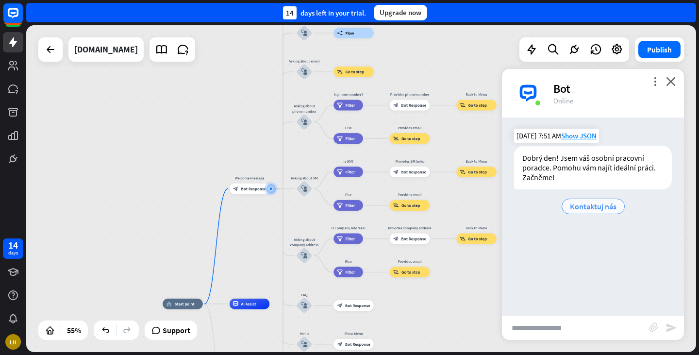
click at [588, 202] on span "Kontaktuj nás" at bounding box center [593, 206] width 47 height 10
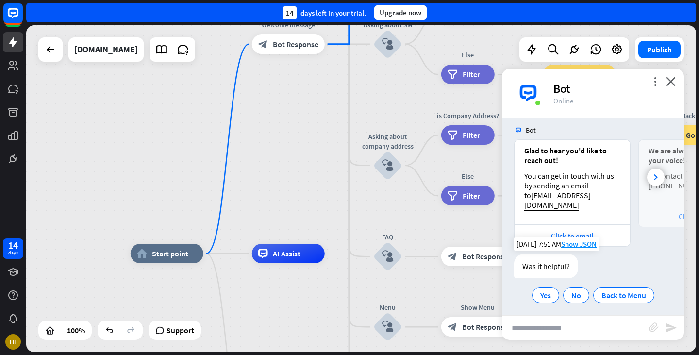
scroll to position [125, 0]
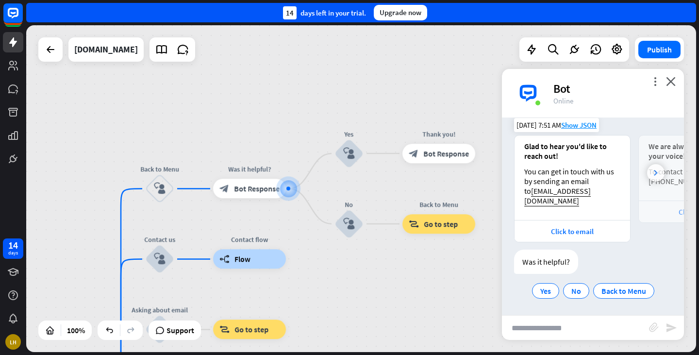
click at [647, 171] on div at bounding box center [655, 172] width 17 height 17
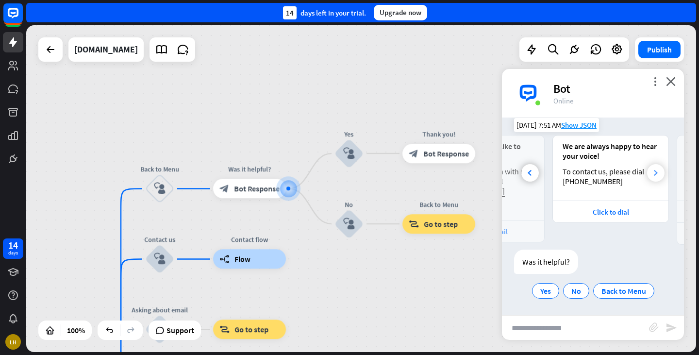
scroll to position [0, 107]
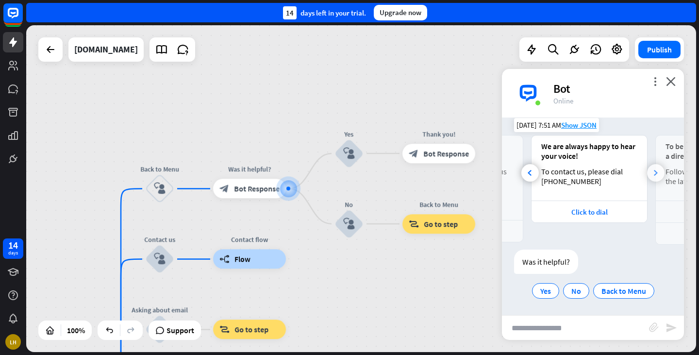
click at [647, 171] on div at bounding box center [655, 172] width 17 height 17
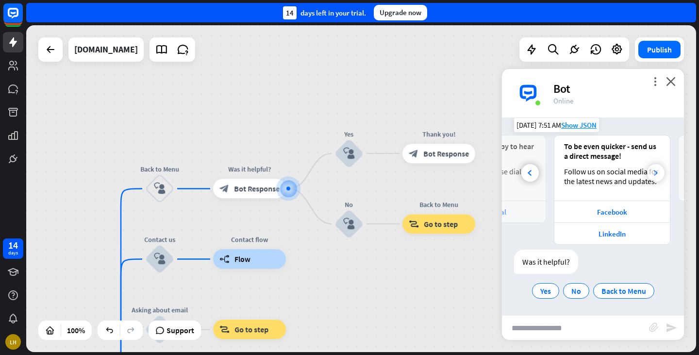
scroll to position [0, 231]
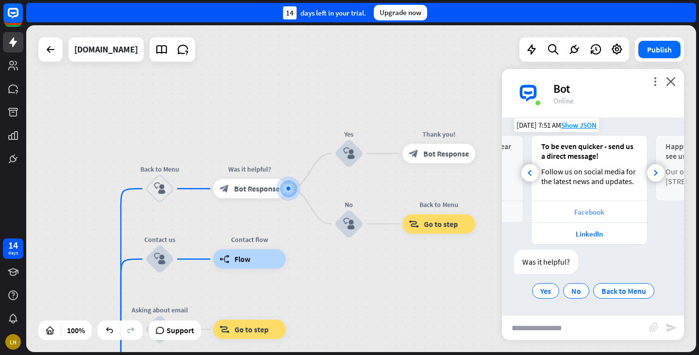
click at [585, 210] on div "Facebook" at bounding box center [589, 211] width 106 height 9
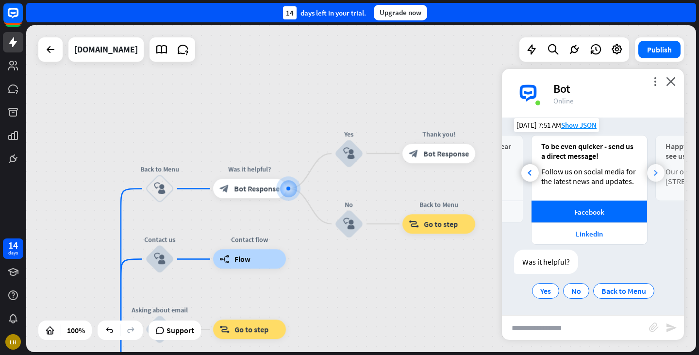
click at [654, 173] on icon at bounding box center [656, 173] width 4 height 6
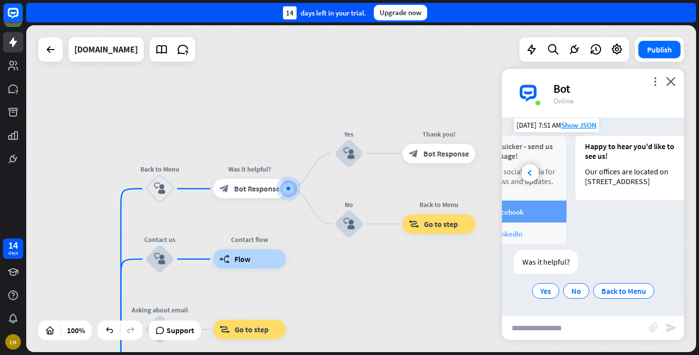
scroll to position [0, 339]
